Goal: Task Accomplishment & Management: Manage account settings

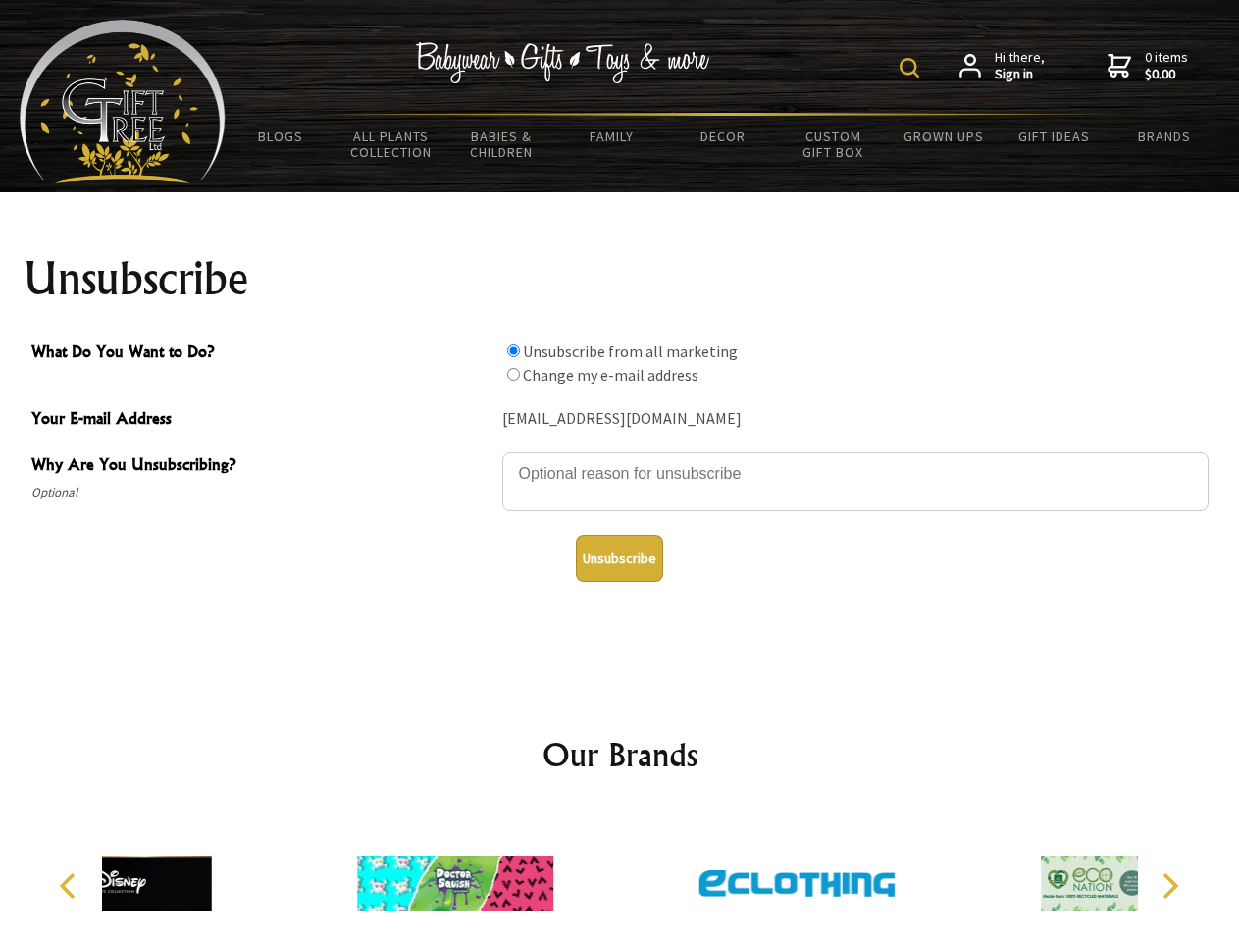
click at [912, 68] on img at bounding box center [910, 68] width 20 height 20
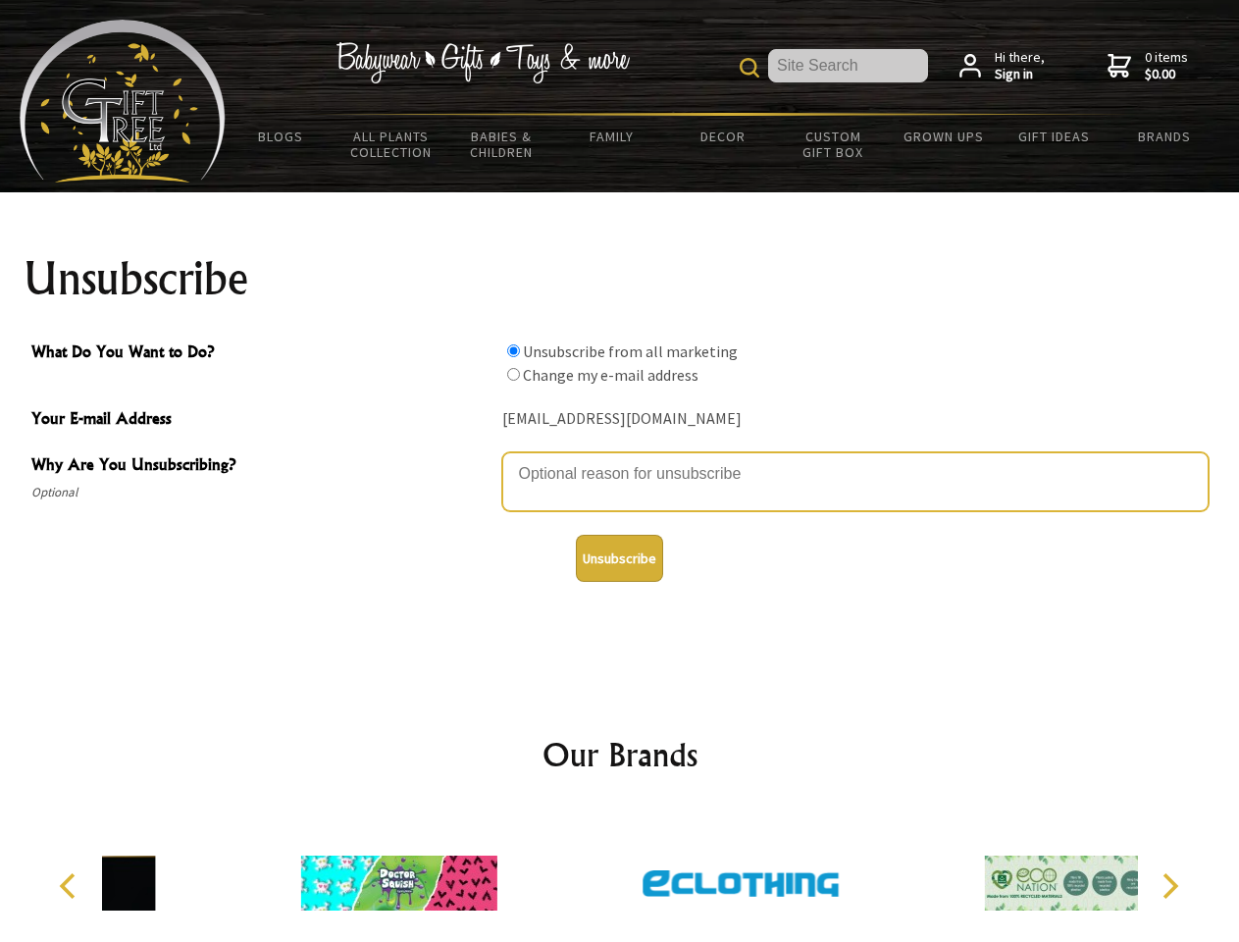
click at [620, 459] on textarea "Why Are You Unsubscribing?" at bounding box center [855, 481] width 706 height 59
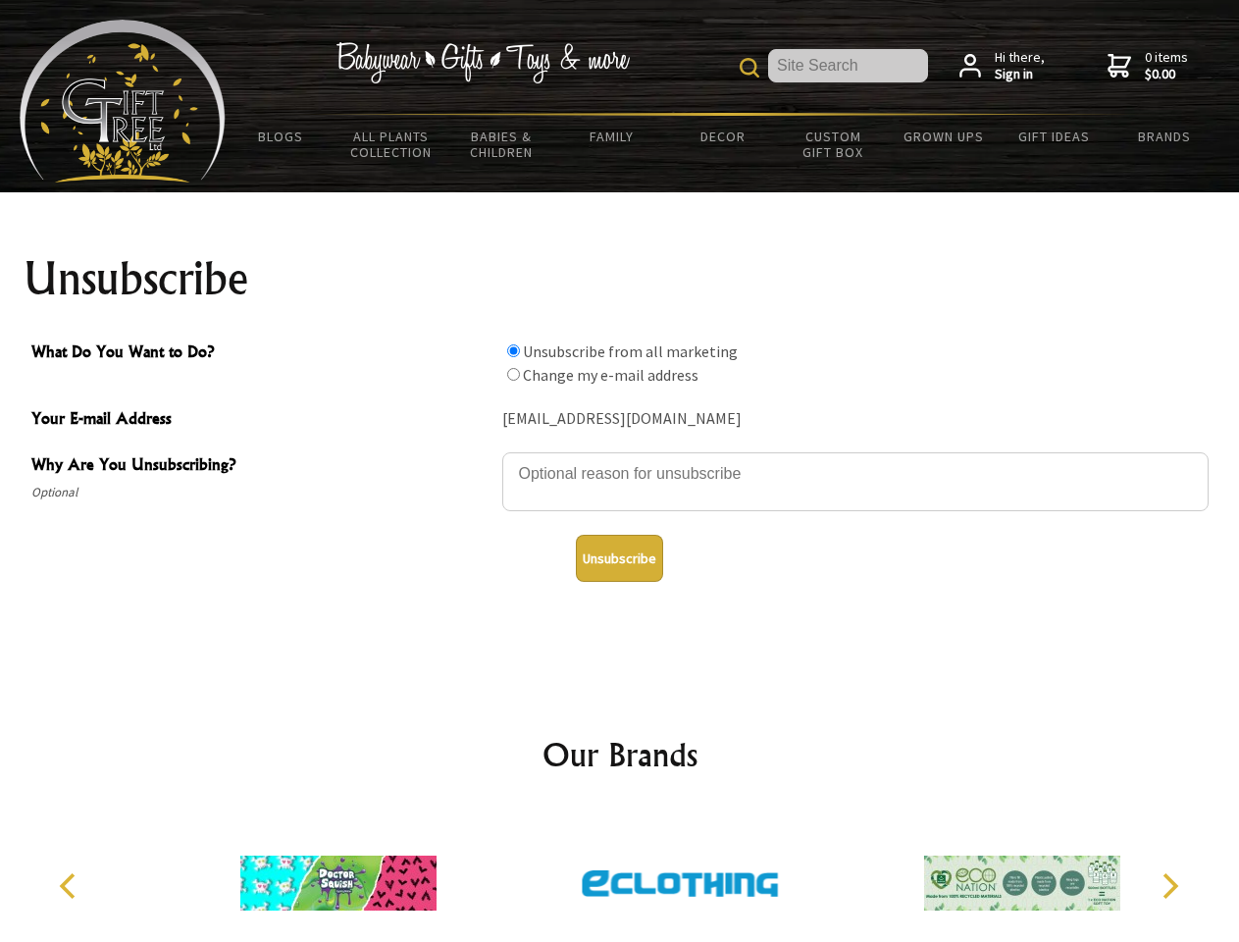
click at [513, 350] on input "What Do You Want to Do?" at bounding box center [513, 350] width 13 height 13
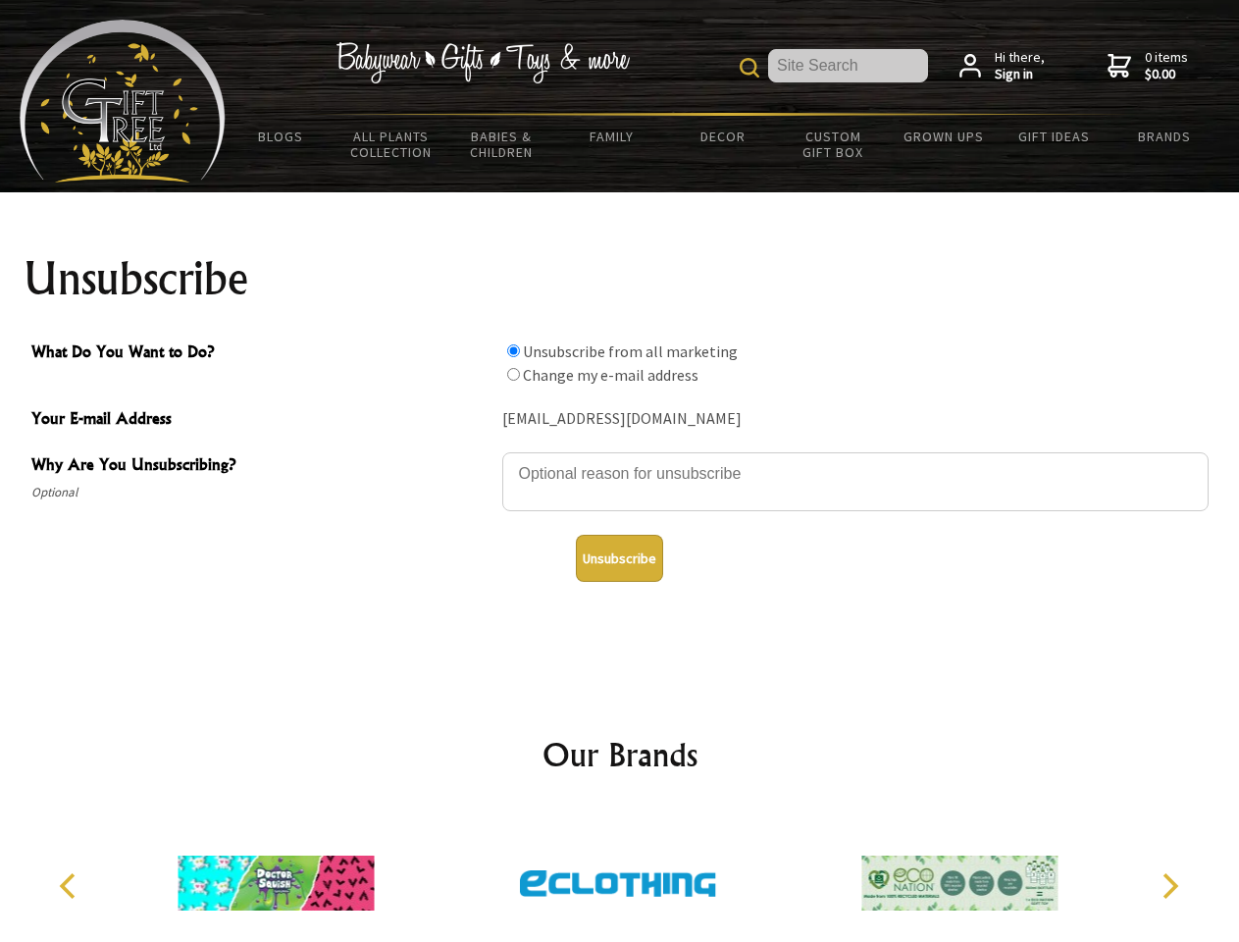
click at [513, 374] on input "What Do You Want to Do?" at bounding box center [513, 374] width 13 height 13
radio input "true"
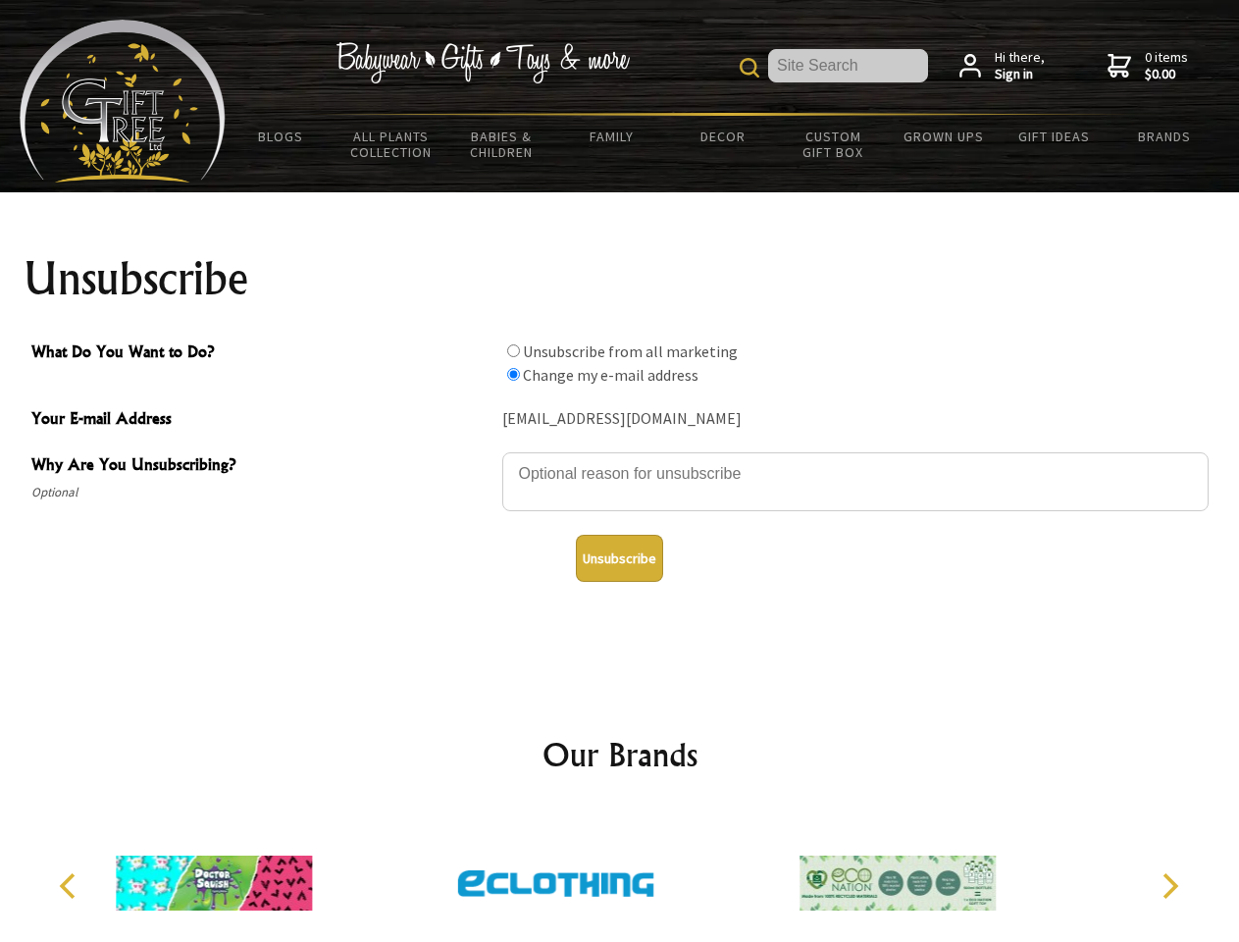
click at [619, 558] on button "Unsubscribe" at bounding box center [619, 558] width 87 height 47
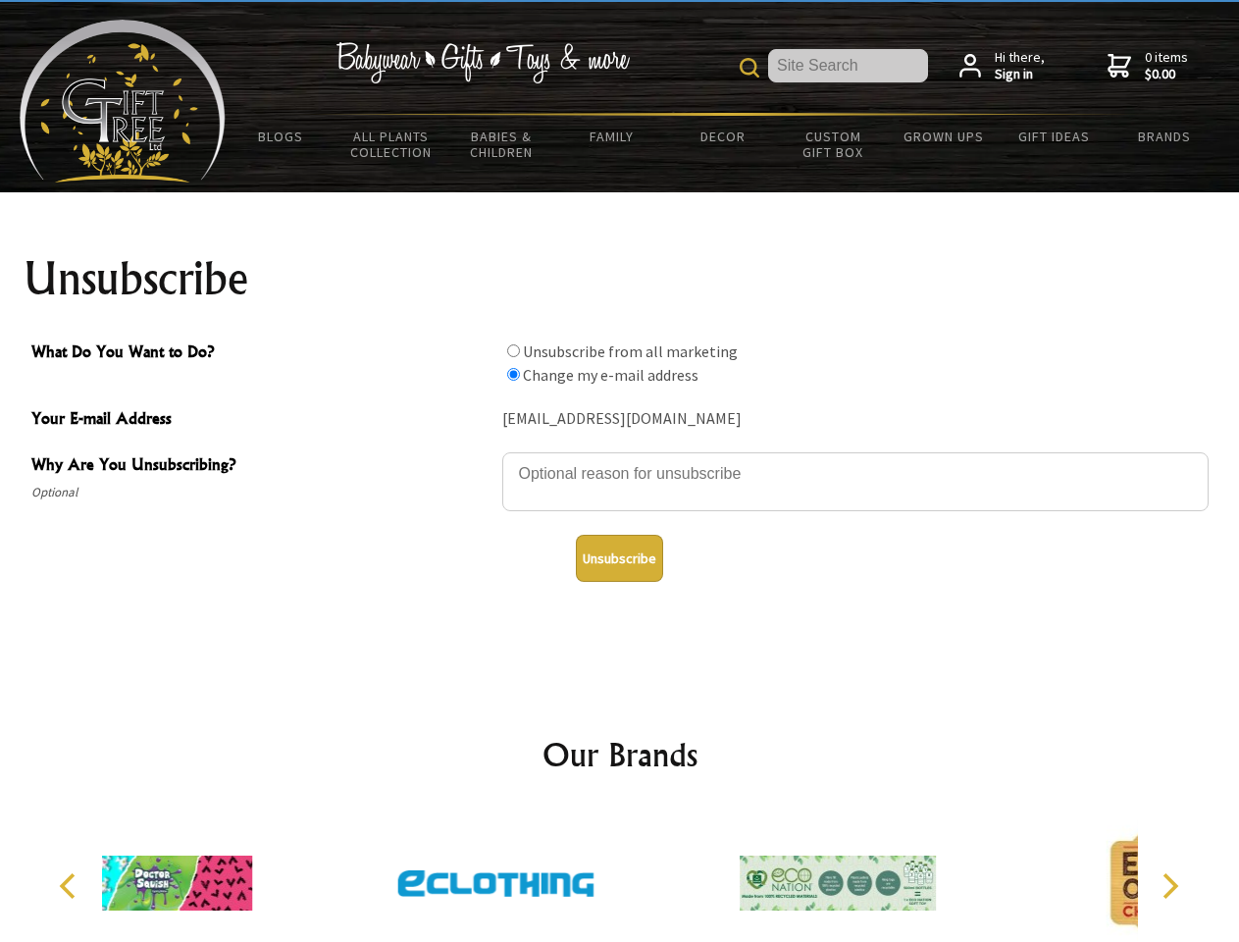
click at [620, 875] on div at bounding box center [495, 885] width 341 height 153
click at [71, 886] on icon "Previous" at bounding box center [70, 886] width 26 height 26
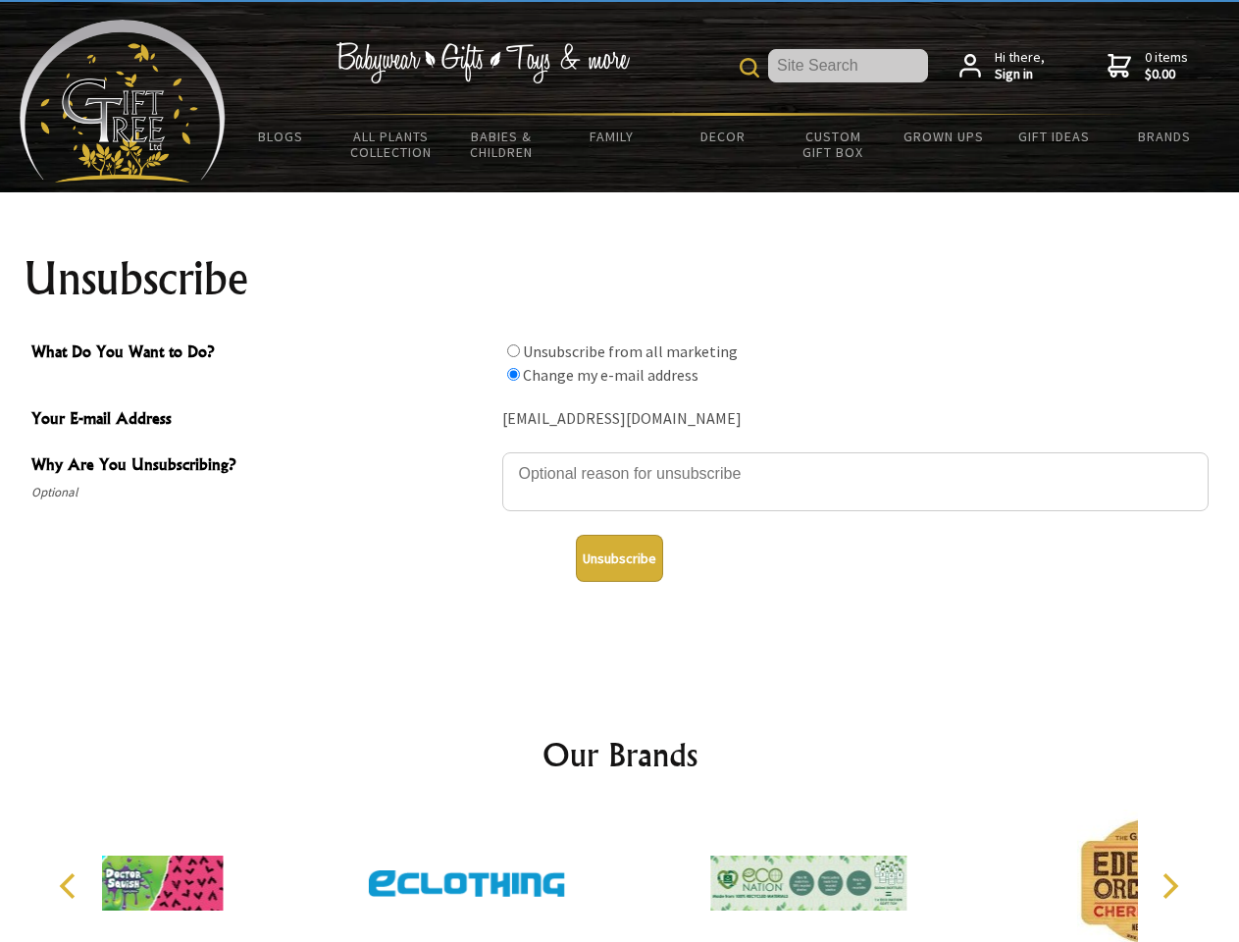
click at [1170, 886] on icon "Next" at bounding box center [1169, 886] width 26 height 26
